Goal: Task Accomplishment & Management: Use online tool/utility

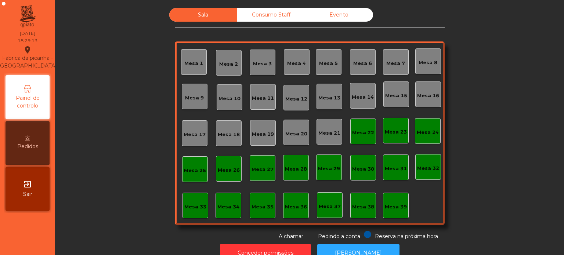
click at [279, 15] on div "Consumo Staff" at bounding box center [271, 15] width 68 height 14
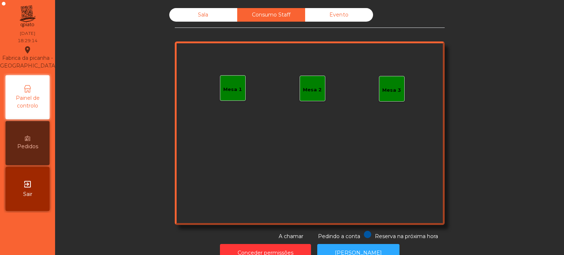
click at [238, 87] on div "Mesa 1" at bounding box center [232, 89] width 19 height 7
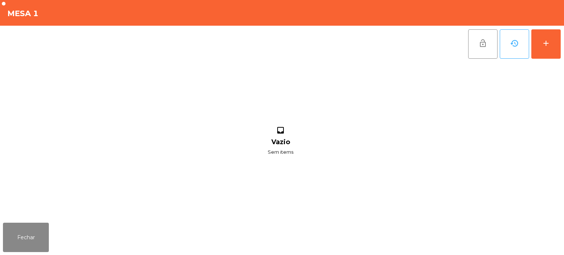
click at [562, 52] on div "lock_open history add inbox Vazio Sem items" at bounding box center [282, 123] width 564 height 194
click at [547, 44] on div "add" at bounding box center [546, 43] width 9 height 9
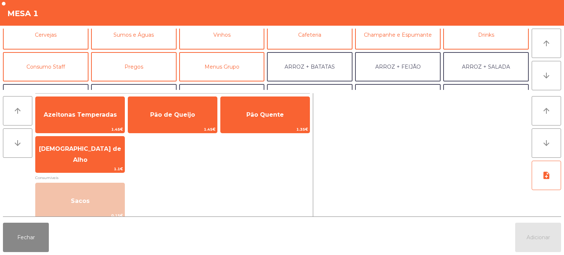
scroll to position [41, 0]
click at [72, 56] on button "Consumo Staff" at bounding box center [46, 66] width 86 height 29
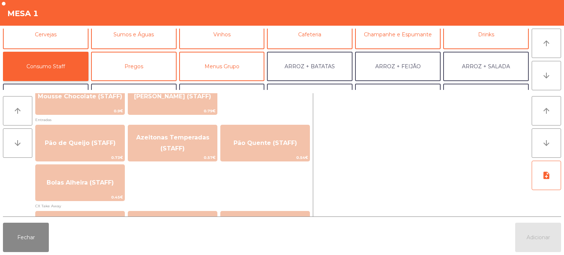
scroll to position [580, 0]
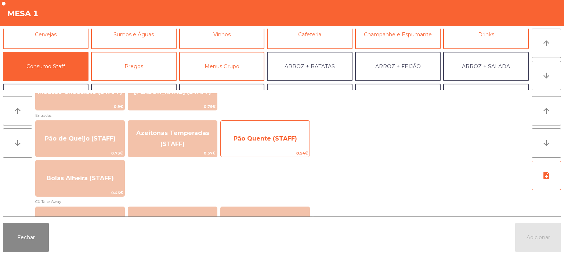
click at [279, 138] on span "Pão Quente (STAFF)" at bounding box center [266, 138] width 64 height 7
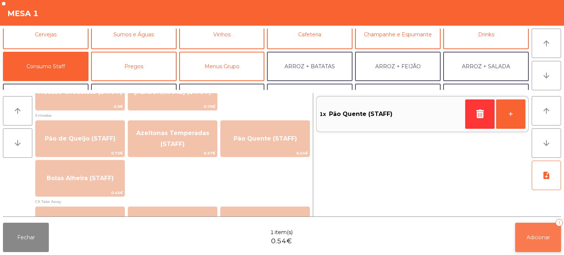
click at [547, 238] on span "Adicionar" at bounding box center [539, 237] width 24 height 7
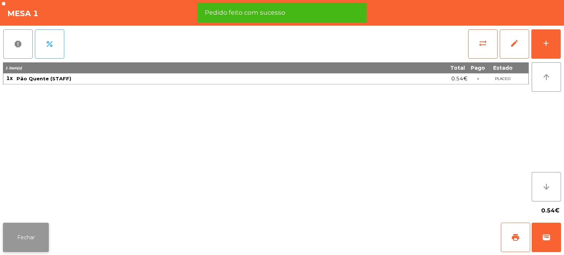
click at [32, 229] on button "Fechar" at bounding box center [26, 237] width 46 height 29
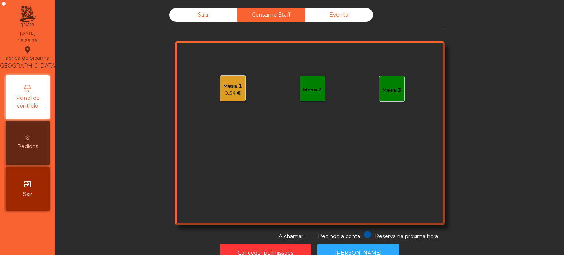
click at [132, 178] on div "Sala Consumo Staff Evento Mesa 1 0.54 € Mesa 2 Mesa 3 Reserva na próxima hora P…" at bounding box center [309, 124] width 489 height 233
click at [198, 18] on div "Sala" at bounding box center [203, 15] width 68 height 14
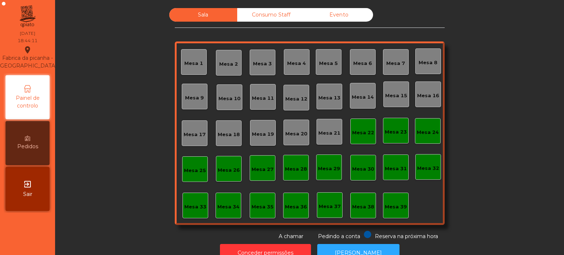
scroll to position [20, 0]
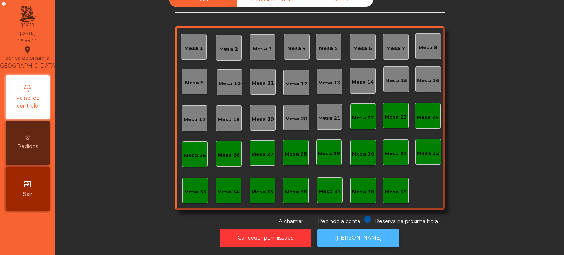
click at [358, 229] on button "[PERSON_NAME]" at bounding box center [358, 238] width 82 height 18
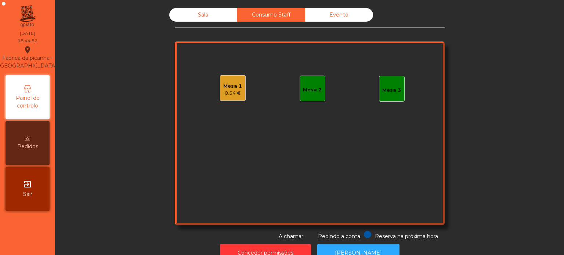
click at [326, 19] on div "Evento" at bounding box center [339, 15] width 68 height 14
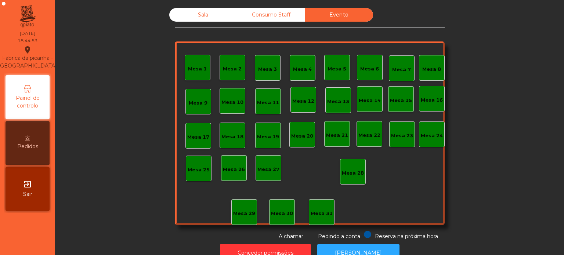
click at [219, 21] on div "Sala" at bounding box center [203, 15] width 68 height 14
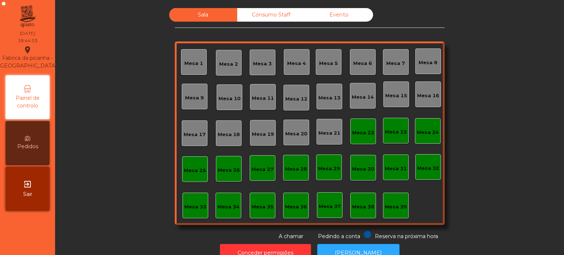
click at [106, 113] on div "Sala Consumo Staff Evento Mesa 1 [GEOGRAPHIC_DATA] 3 Mesa 4 Mesa 5 Mesa 6 [GEOG…" at bounding box center [309, 124] width 489 height 233
click at [111, 90] on div "Sala Consumo Staff Evento Mesa 1 [GEOGRAPHIC_DATA] 3 Mesa 4 Mesa 5 Mesa 6 [GEOG…" at bounding box center [309, 124] width 489 height 233
click at [417, 205] on div "Mesa 1 Mesa 2 Mesa 3 Mesa 4 Mesa 5 Mesa 6 Mesa 7 Mesa 8 [GEOGRAPHIC_DATA] 9 [GE…" at bounding box center [310, 134] width 270 height 184
click at [397, 204] on div "Mesa 39" at bounding box center [396, 206] width 22 height 7
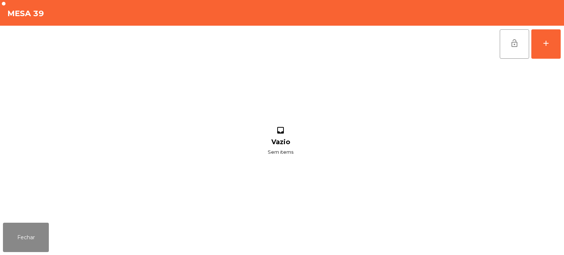
click at [563, 34] on div "lock_open add inbox Vazio Sem items" at bounding box center [282, 123] width 564 height 194
click at [558, 54] on button "add" at bounding box center [545, 43] width 29 height 29
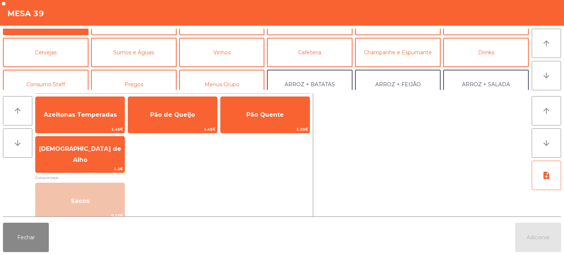
scroll to position [38, 0]
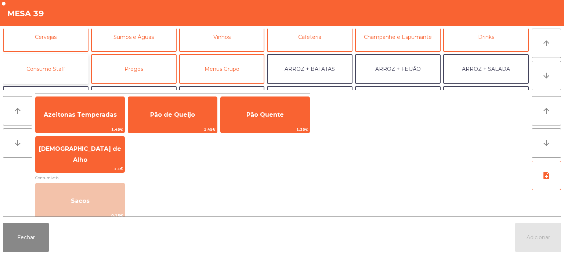
click at [58, 70] on button "Consumo Staff" at bounding box center [46, 68] width 86 height 29
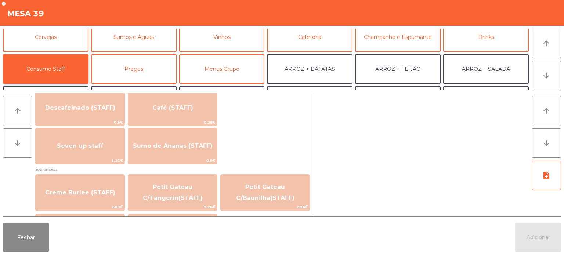
scroll to position [442, 0]
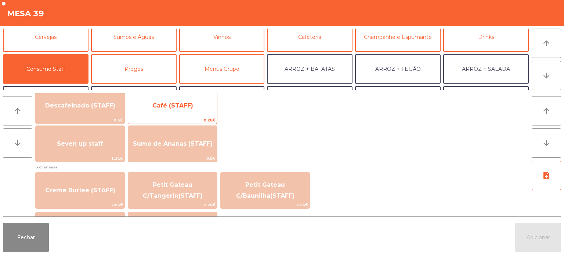
click at [194, 101] on span "Café (STAFF)" at bounding box center [172, 106] width 89 height 20
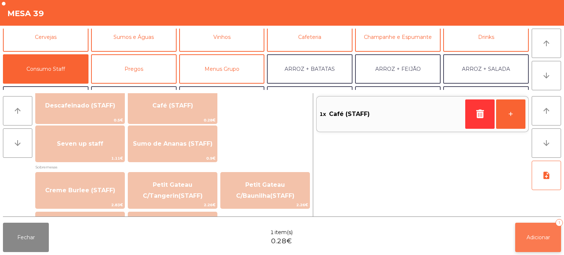
click at [543, 223] on button "Adicionar 1" at bounding box center [538, 237] width 46 height 29
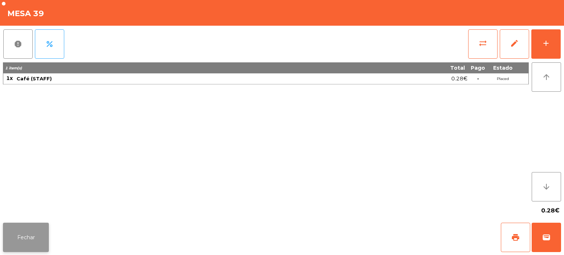
click at [33, 237] on button "Fechar" at bounding box center [26, 237] width 46 height 29
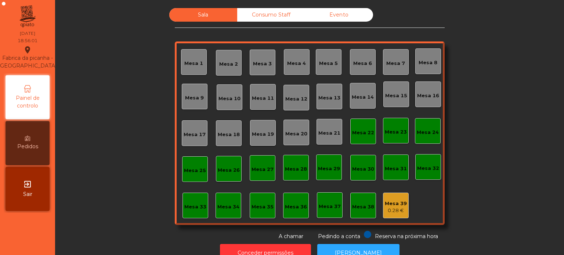
click at [394, 206] on div "Mesa 39" at bounding box center [396, 203] width 22 height 7
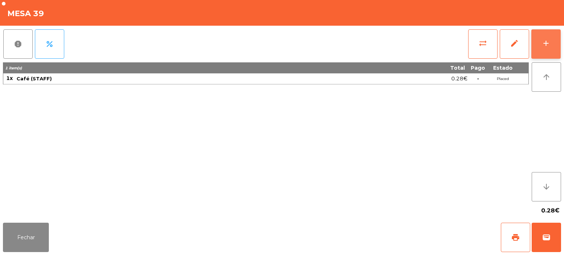
click at [546, 42] on div "add" at bounding box center [546, 43] width 9 height 9
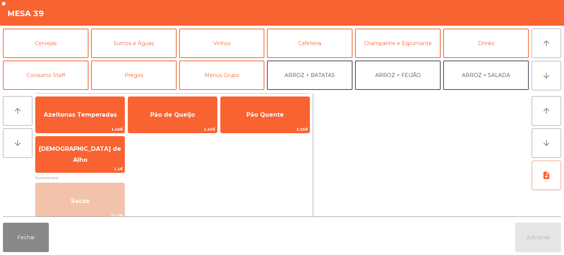
scroll to position [46, 0]
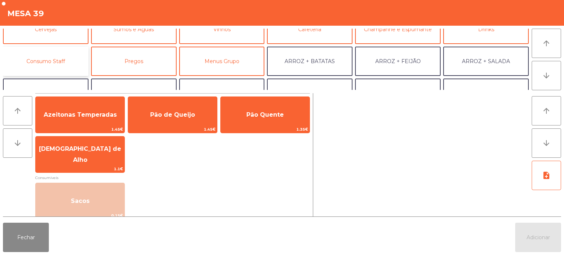
click at [65, 60] on button "Consumo Staff" at bounding box center [46, 61] width 86 height 29
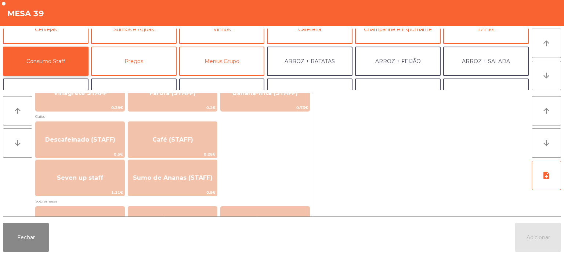
scroll to position [407, 0]
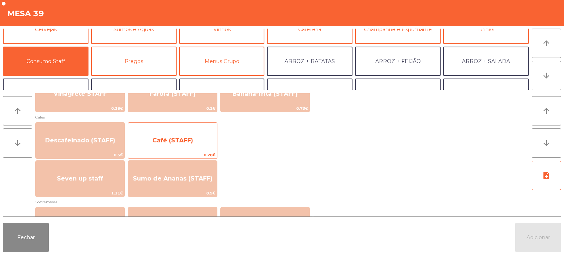
click at [195, 141] on span "Café (STAFF)" at bounding box center [172, 141] width 89 height 20
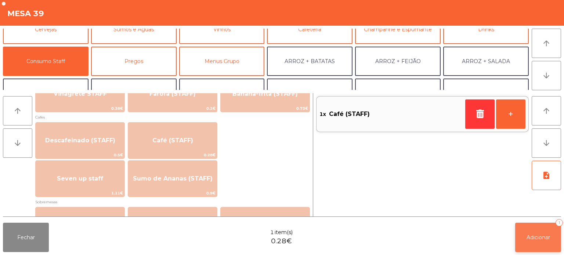
click at [547, 232] on button "Adicionar 1" at bounding box center [538, 237] width 46 height 29
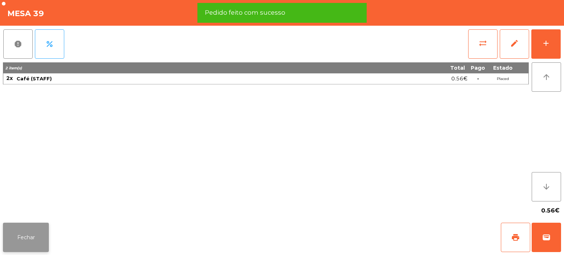
click at [32, 234] on button "Fechar" at bounding box center [26, 237] width 46 height 29
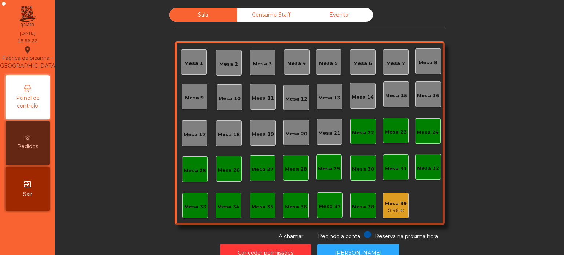
click at [292, 198] on div "Mesa 36" at bounding box center [296, 206] width 26 height 26
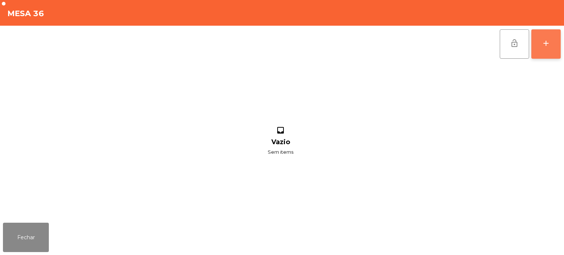
click at [545, 44] on div "add" at bounding box center [546, 43] width 9 height 9
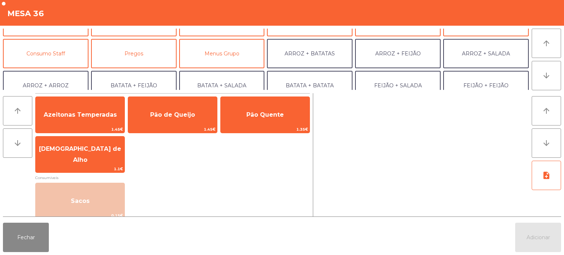
scroll to position [53, 0]
click at [53, 55] on button "Consumo Staff" at bounding box center [46, 53] width 86 height 29
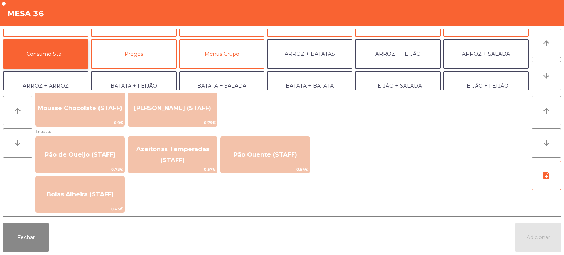
scroll to position [563, 0]
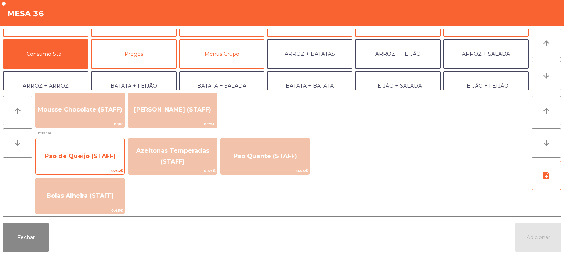
click at [87, 158] on span "Pão de Queijo (STAFF)" at bounding box center [80, 156] width 71 height 7
click at [78, 157] on span "Pão de Queijo (STAFF)" at bounding box center [80, 156] width 71 height 7
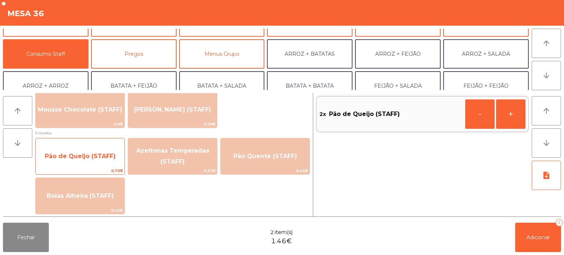
click at [76, 157] on span "Pão de Queijo (STAFF)" at bounding box center [80, 156] width 71 height 7
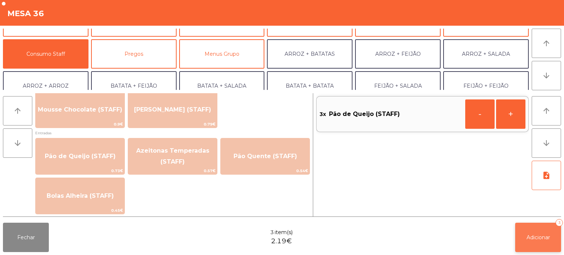
click at [523, 233] on button "Adicionar 3" at bounding box center [538, 237] width 46 height 29
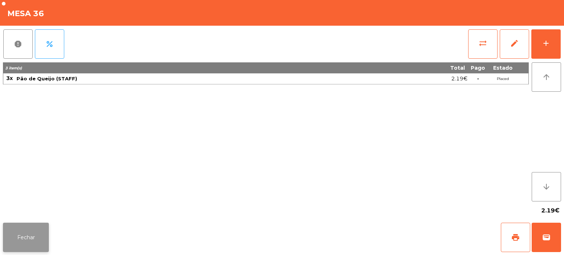
click at [25, 236] on button "Fechar" at bounding box center [26, 237] width 46 height 29
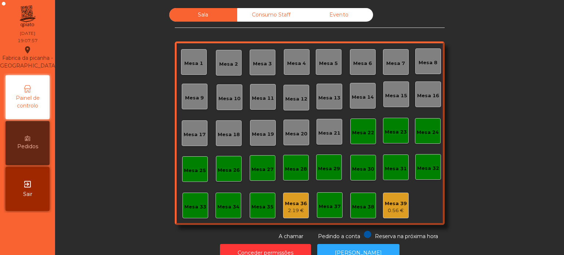
click at [399, 204] on div "Mesa 39" at bounding box center [396, 203] width 22 height 7
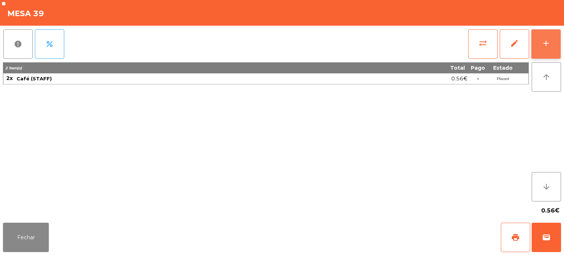
click at [555, 53] on button "add" at bounding box center [545, 43] width 29 height 29
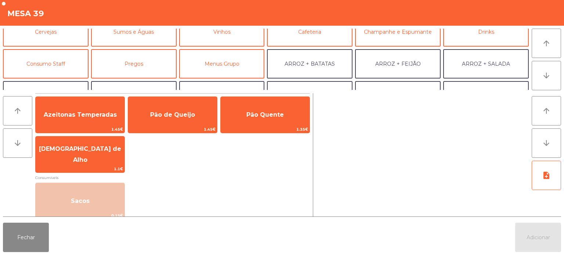
scroll to position [51, 0]
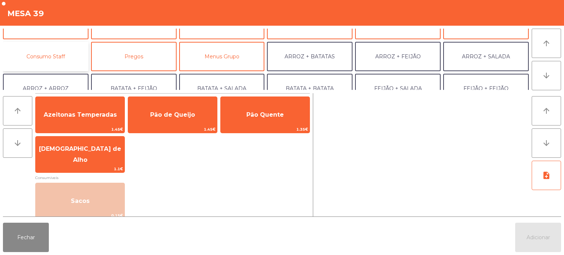
click at [73, 57] on button "Consumo Staff" at bounding box center [46, 56] width 86 height 29
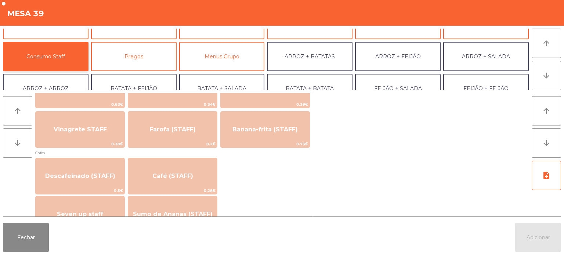
scroll to position [372, 0]
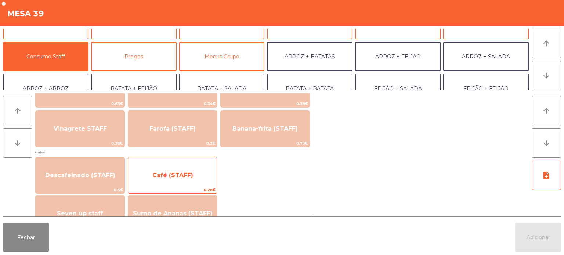
click at [184, 179] on span "Café (STAFF)" at bounding box center [172, 176] width 89 height 20
click at [181, 184] on span "Café (STAFF)" at bounding box center [172, 176] width 89 height 20
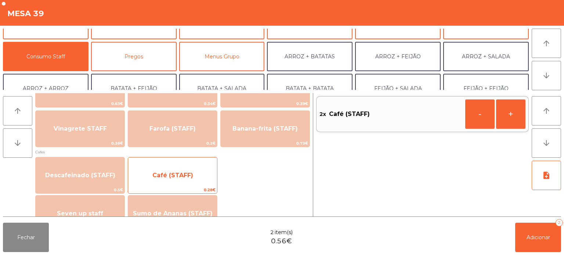
click at [182, 180] on span "Café (STAFF)" at bounding box center [172, 176] width 89 height 20
click at [183, 179] on span "Café (STAFF)" at bounding box center [172, 176] width 89 height 20
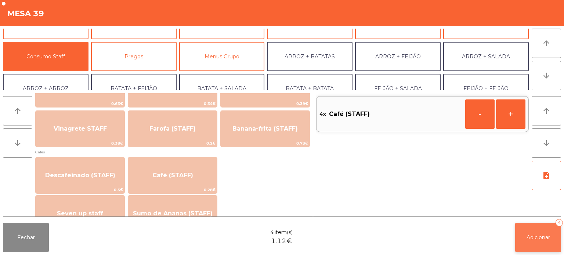
click at [529, 234] on button "Adicionar 4" at bounding box center [538, 237] width 46 height 29
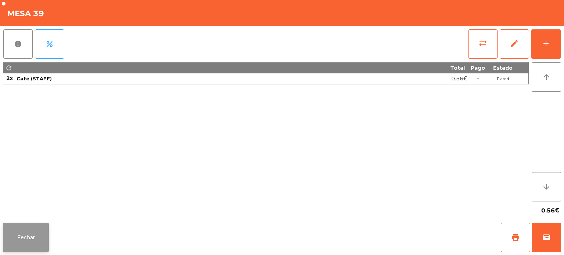
click at [33, 224] on button "Fechar" at bounding box center [26, 237] width 46 height 29
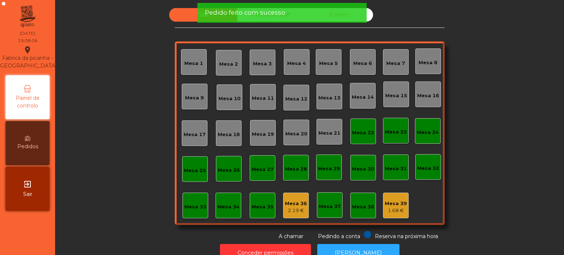
click at [116, 108] on div "Sala Consumo Staff Evento [GEOGRAPHIC_DATA] 3 Mesa 4 Mesa 5 [GEOGRAPHIC_DATA] 7…" at bounding box center [309, 124] width 489 height 233
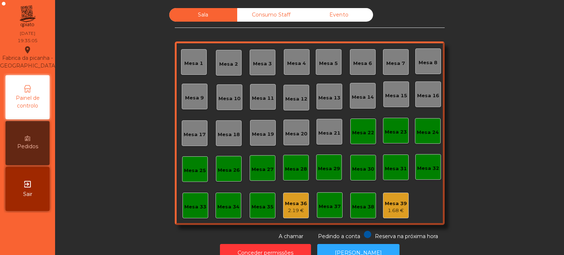
click at [194, 170] on div "Mesa 25" at bounding box center [195, 170] width 22 height 7
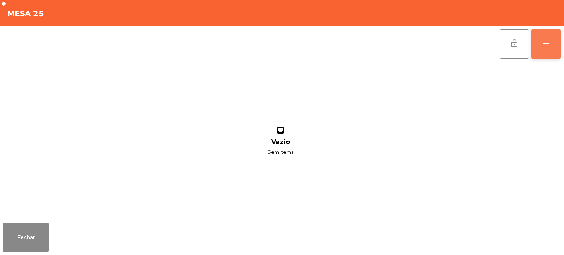
click at [544, 41] on div "add" at bounding box center [546, 43] width 9 height 9
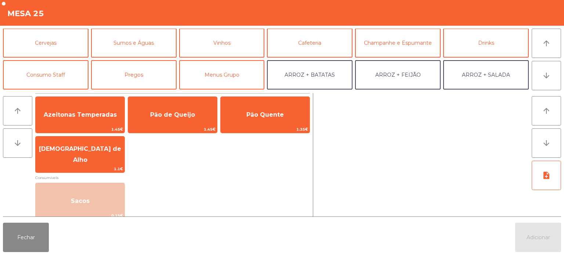
scroll to position [32, 0]
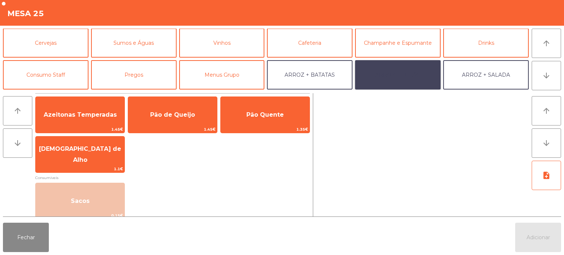
click at [415, 69] on button "ARROZ + FEIJÃO" at bounding box center [398, 74] width 86 height 29
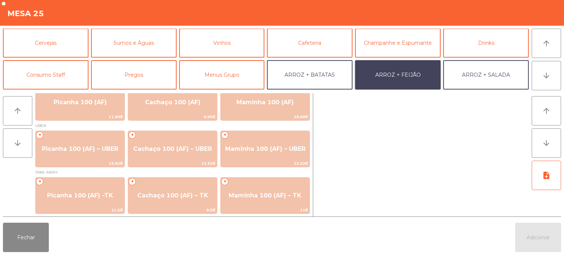
scroll to position [10, 0]
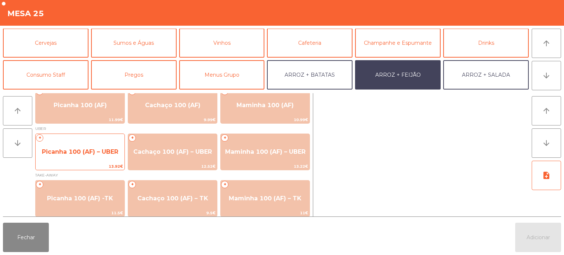
click at [87, 149] on span "Picanha 100 (AF) – UBER" at bounding box center [80, 151] width 76 height 7
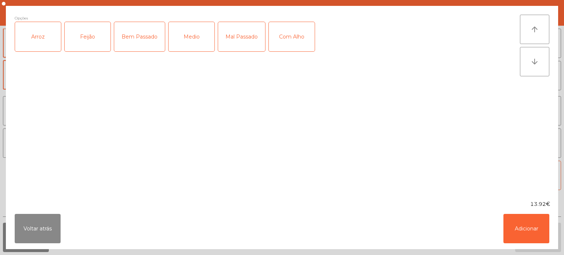
click at [50, 42] on div "Arroz" at bounding box center [38, 36] width 46 height 29
click at [98, 44] on div "Feijão" at bounding box center [88, 36] width 46 height 29
click at [190, 39] on div "Medio" at bounding box center [192, 36] width 46 height 29
click at [540, 223] on button "Adicionar" at bounding box center [527, 228] width 46 height 29
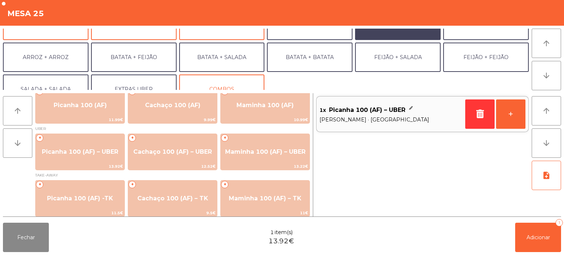
scroll to position [96, 0]
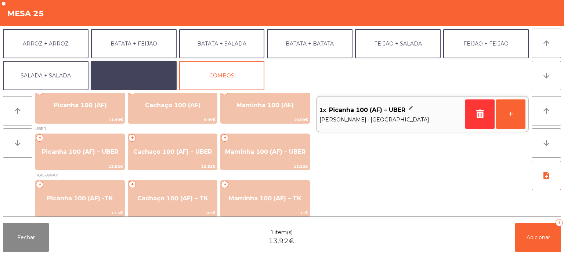
click at [152, 70] on button "EXTRAS UBER" at bounding box center [134, 75] width 86 height 29
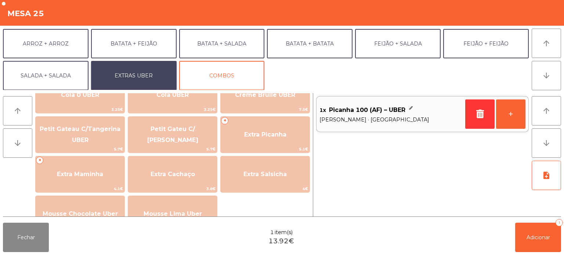
scroll to position [142, 0]
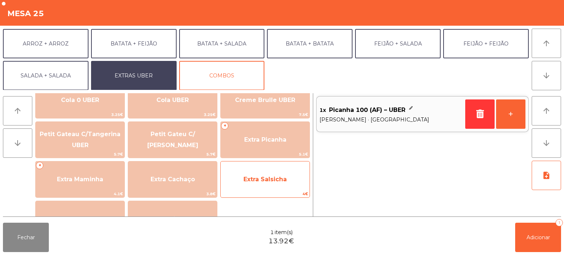
click at [267, 183] on span "Extra Salsicha" at bounding box center [265, 179] width 43 height 7
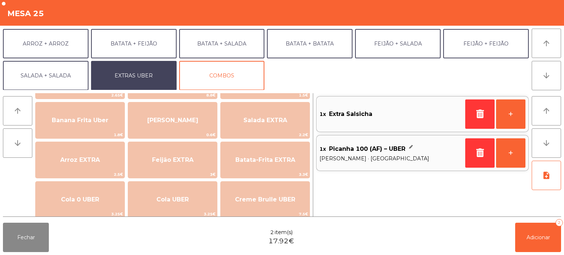
scroll to position [42, 0]
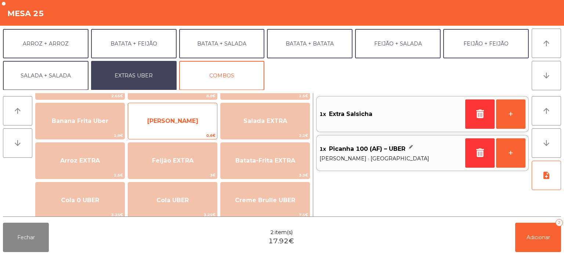
click at [173, 116] on span "[PERSON_NAME]" at bounding box center [172, 121] width 89 height 20
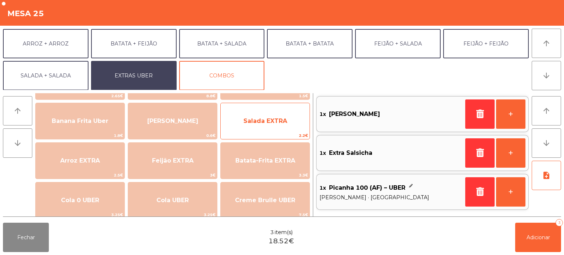
click at [270, 126] on span "Salada EXTRA" at bounding box center [265, 121] width 89 height 20
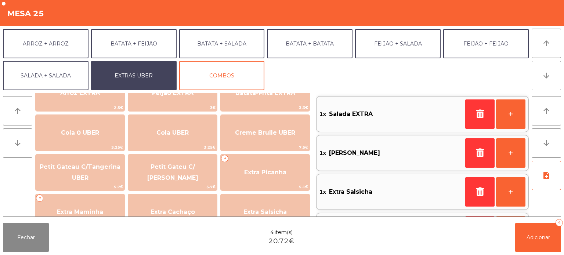
scroll to position [110, 0]
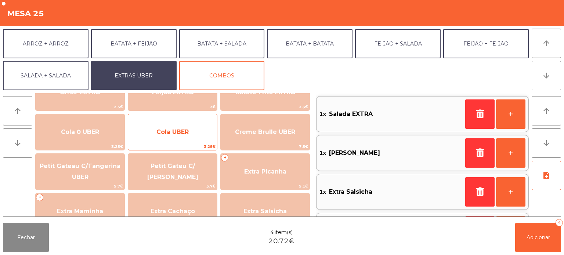
click at [169, 131] on span "Cola UBER" at bounding box center [172, 132] width 32 height 7
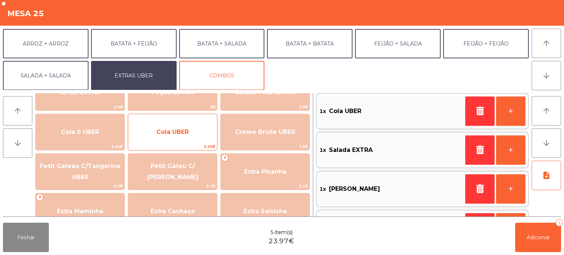
scroll to position [73, 0]
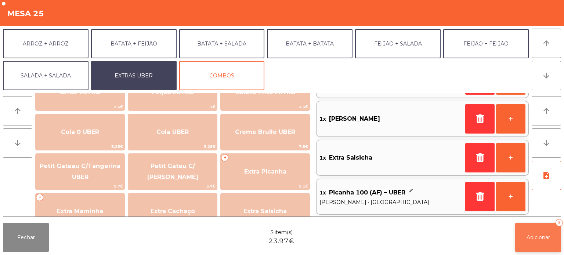
click at [535, 237] on span "Adicionar" at bounding box center [539, 237] width 24 height 7
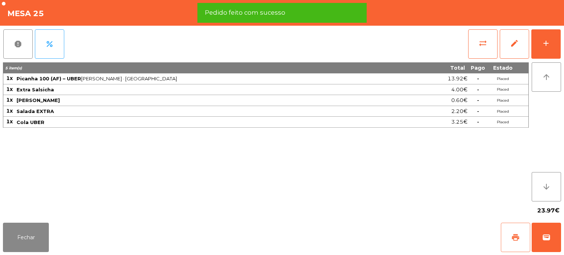
click at [513, 238] on span "print" at bounding box center [515, 237] width 9 height 9
click at [547, 240] on span "wallet" at bounding box center [546, 237] width 9 height 9
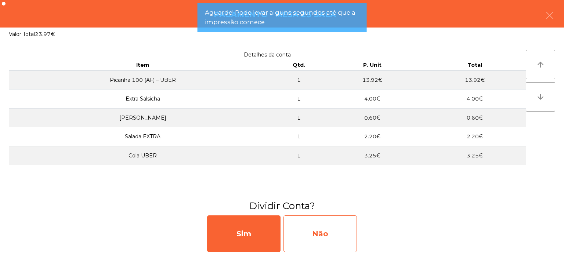
click at [341, 238] on div "Não" at bounding box center [320, 234] width 73 height 37
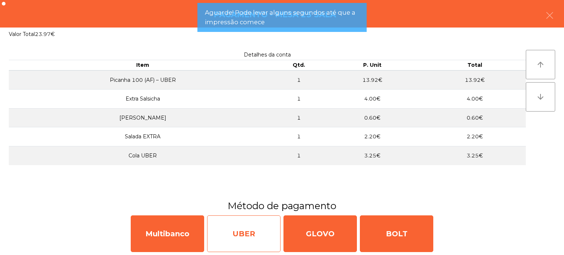
click at [252, 229] on div "UBER" at bounding box center [243, 234] width 73 height 37
select select "**"
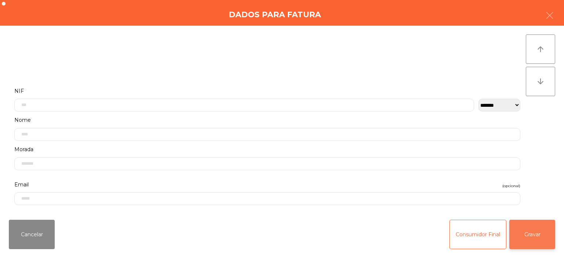
click at [542, 226] on button "Gravar" at bounding box center [532, 234] width 46 height 29
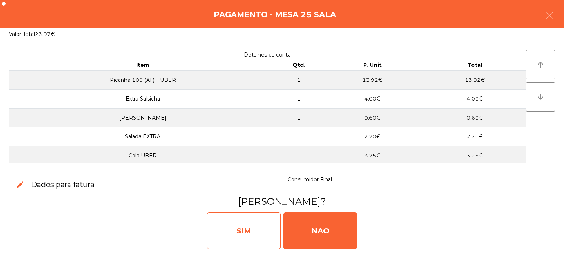
click at [241, 224] on div "SIM" at bounding box center [243, 231] width 73 height 37
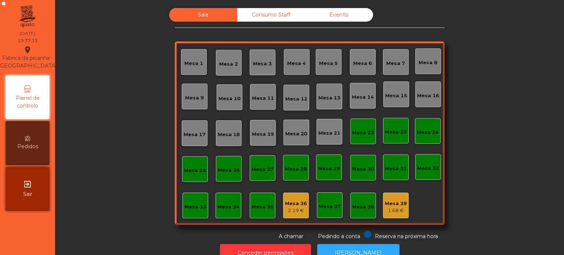
click at [115, 182] on div "Sala Consumo Staff Evento [GEOGRAPHIC_DATA] 3 Mesa 4 Mesa 5 [GEOGRAPHIC_DATA] 7…" at bounding box center [309, 124] width 489 height 233
click at [120, 57] on div "Sala Consumo Staff Evento [GEOGRAPHIC_DATA] 3 Mesa 4 Mesa 5 [GEOGRAPHIC_DATA] 7…" at bounding box center [309, 124] width 489 height 233
click at [196, 135] on div "Mesa 17" at bounding box center [195, 134] width 22 height 7
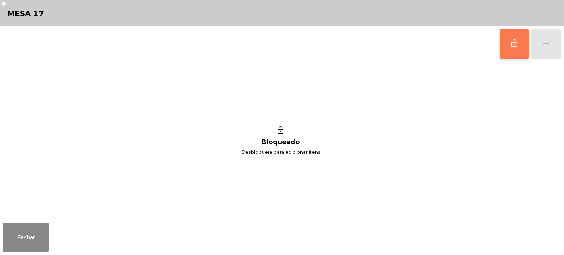
click at [514, 49] on button "lock_outline" at bounding box center [514, 43] width 29 height 29
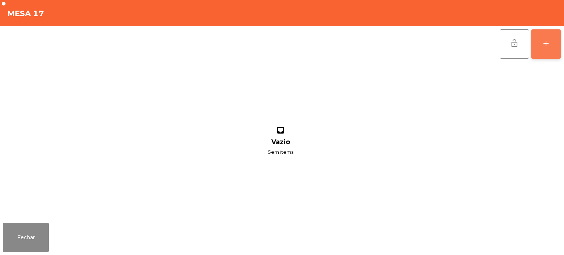
click at [547, 45] on div "add" at bounding box center [546, 43] width 9 height 9
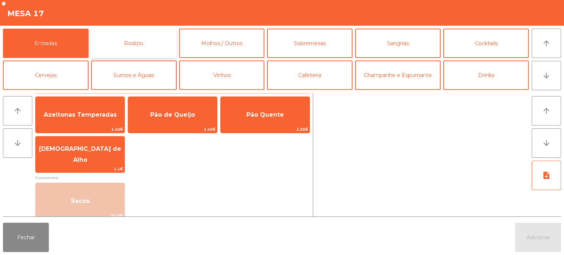
click at [140, 53] on button "Rodizio" at bounding box center [134, 43] width 86 height 29
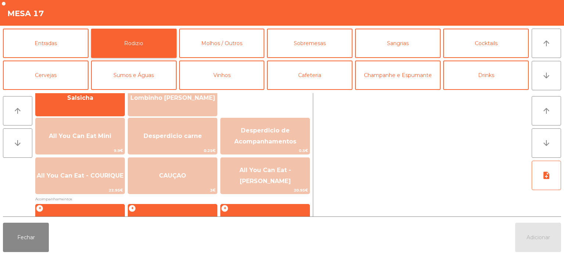
scroll to position [73, 0]
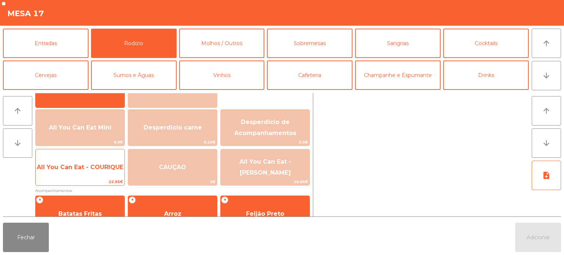
click at [104, 170] on span "All You Can Eat - COURIQUE" at bounding box center [80, 167] width 87 height 7
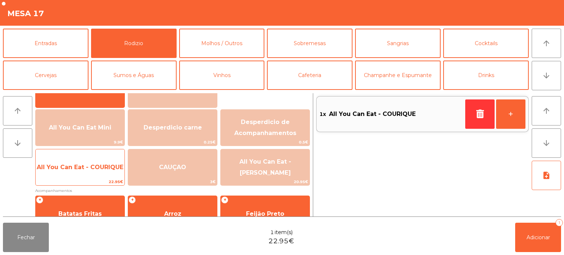
click at [102, 169] on span "All You Can Eat - COURIQUE" at bounding box center [80, 167] width 87 height 7
click at [102, 172] on span "All You Can Eat - COURIQUE" at bounding box center [80, 168] width 89 height 20
click at [101, 173] on span "All You Can Eat - COURIQUE" at bounding box center [80, 168] width 89 height 20
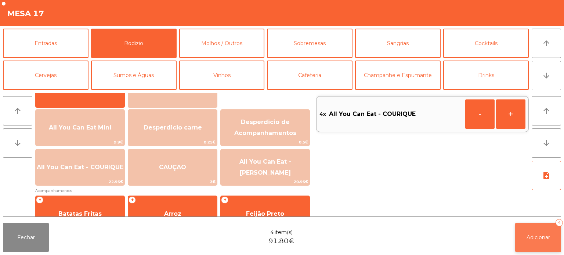
click at [520, 227] on button "Adicionar 4" at bounding box center [538, 237] width 46 height 29
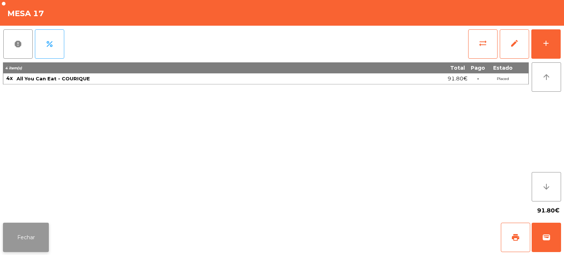
click at [35, 242] on button "Fechar" at bounding box center [26, 237] width 46 height 29
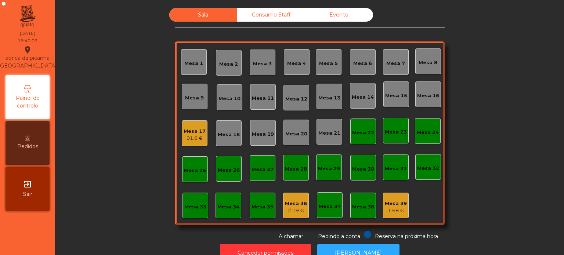
click at [142, 173] on div "Sala Consumo Staff Evento Mesa 1 [GEOGRAPHIC_DATA] 3 Mesa 4 [GEOGRAPHIC_DATA] 6…" at bounding box center [309, 124] width 489 height 233
click at [197, 143] on div "Mesa 17 91.8 €" at bounding box center [195, 133] width 26 height 26
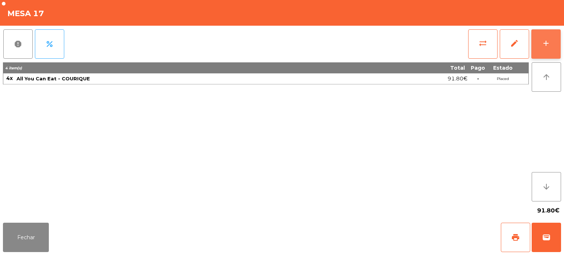
click at [551, 48] on button "add" at bounding box center [545, 43] width 29 height 29
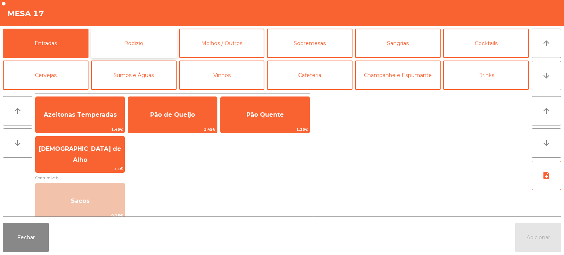
click at [140, 37] on button "Rodizio" at bounding box center [134, 43] width 86 height 29
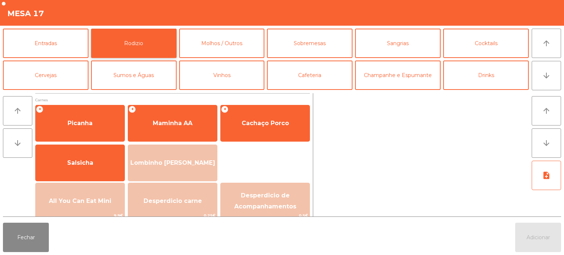
scroll to position [35, 0]
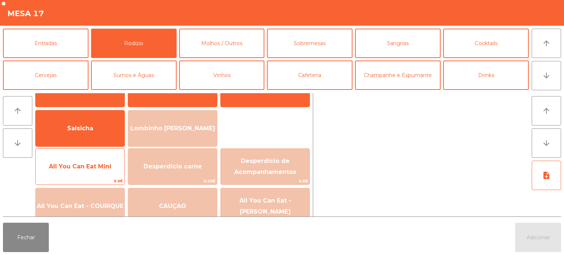
click at [101, 171] on span "All You Can Eat Mini" at bounding box center [80, 167] width 89 height 20
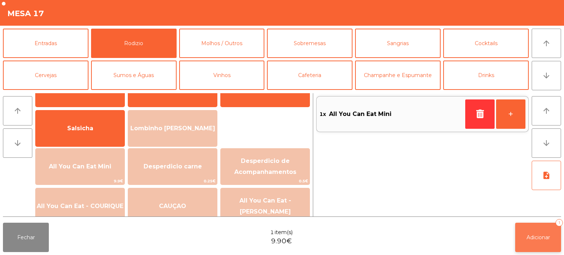
click at [548, 243] on button "Adicionar 1" at bounding box center [538, 237] width 46 height 29
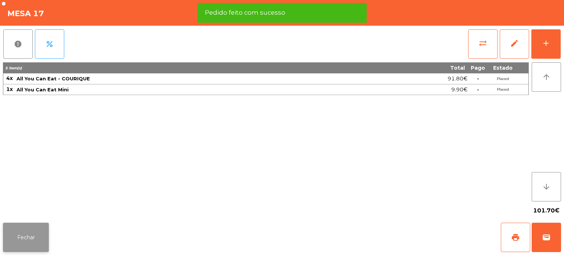
click at [35, 242] on button "Fechar" at bounding box center [26, 237] width 46 height 29
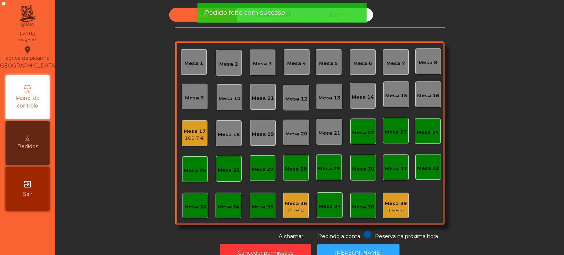
click at [99, 124] on div "Sala Consumo Staff Evento Mesa 1 [GEOGRAPHIC_DATA] 3 Mesa 4 [GEOGRAPHIC_DATA] 6…" at bounding box center [309, 124] width 489 height 233
